Goal: Find specific page/section: Find specific page/section

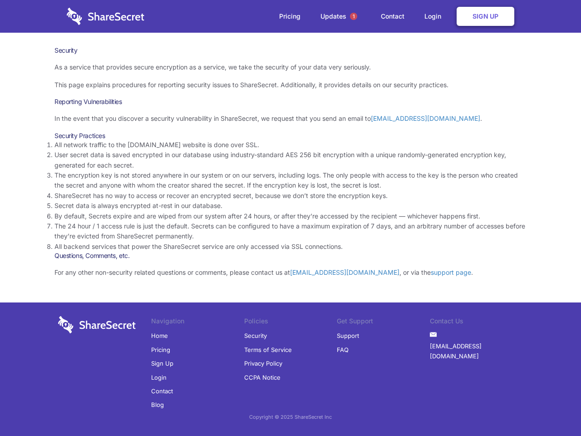
click at [290, 218] on li "By default, Secrets expire and are wiped from our system after 24 hours, or aft…" at bounding box center [290, 216] width 472 height 10
click at [354, 16] on span "1" at bounding box center [353, 16] width 7 height 7
